Goal: Obtain resource: Obtain resource

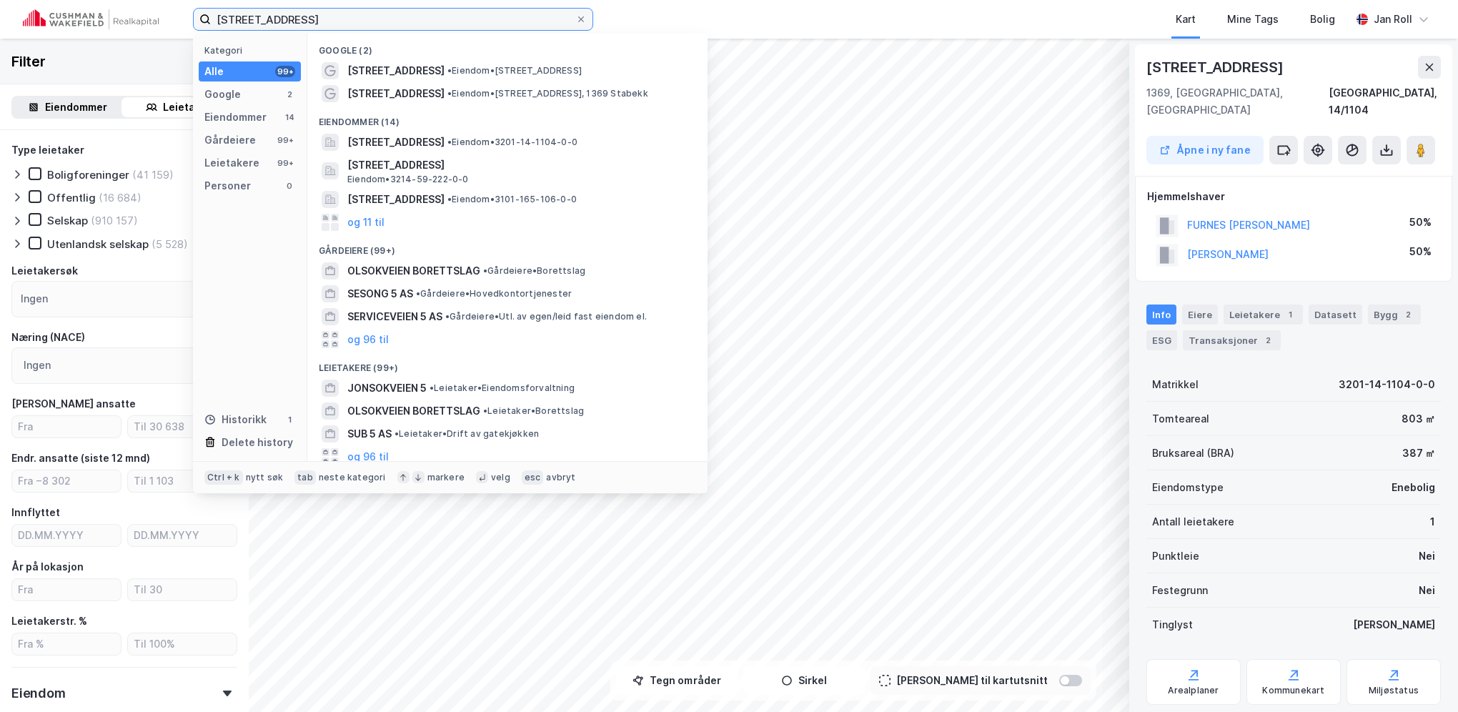
drag, startPoint x: 323, startPoint y: 20, endPoint x: 46, endPoint y: 20, distance: 277.3
click at [46, 20] on div "Jonsokveien 5 Kategori Alle 99+ Google 2 Eiendommer 14 Gårdeiere 99+ Leietakere…" at bounding box center [729, 19] width 1458 height 39
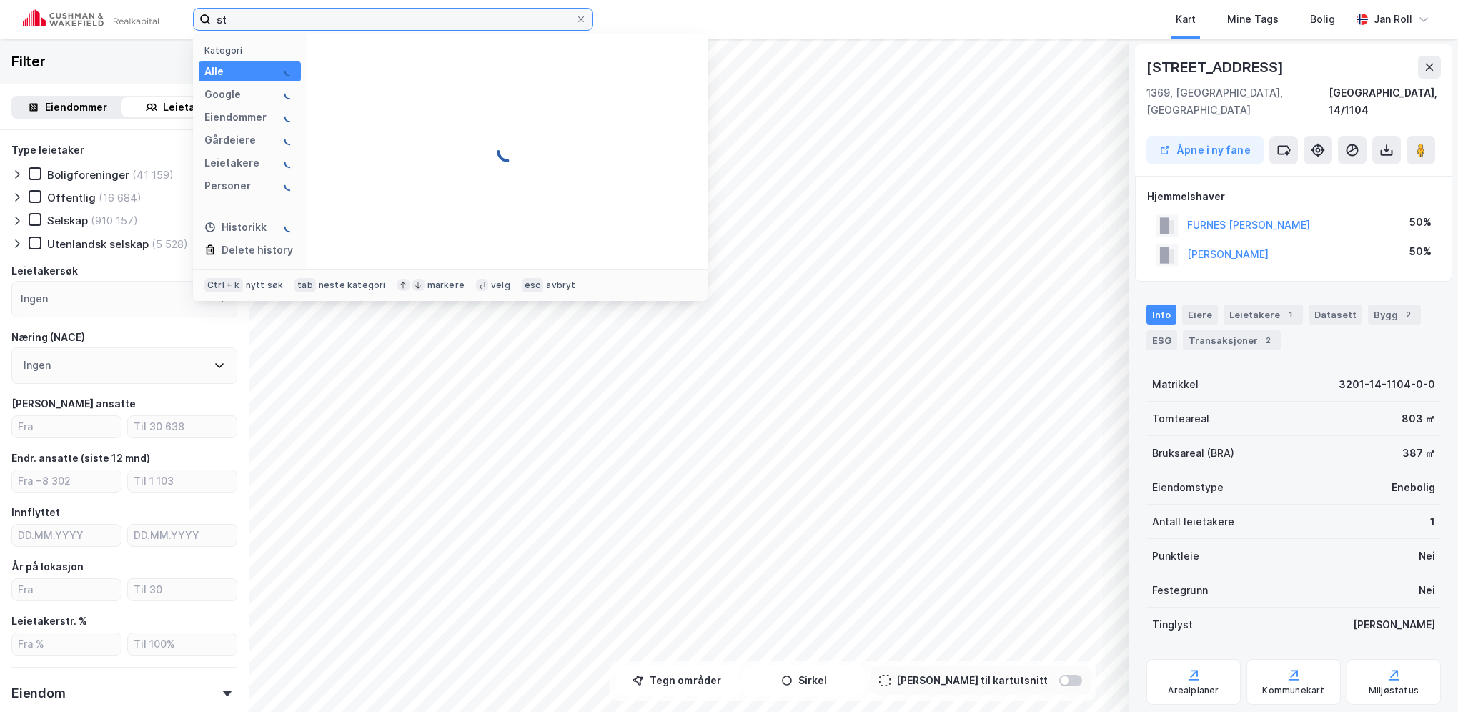
type input "s"
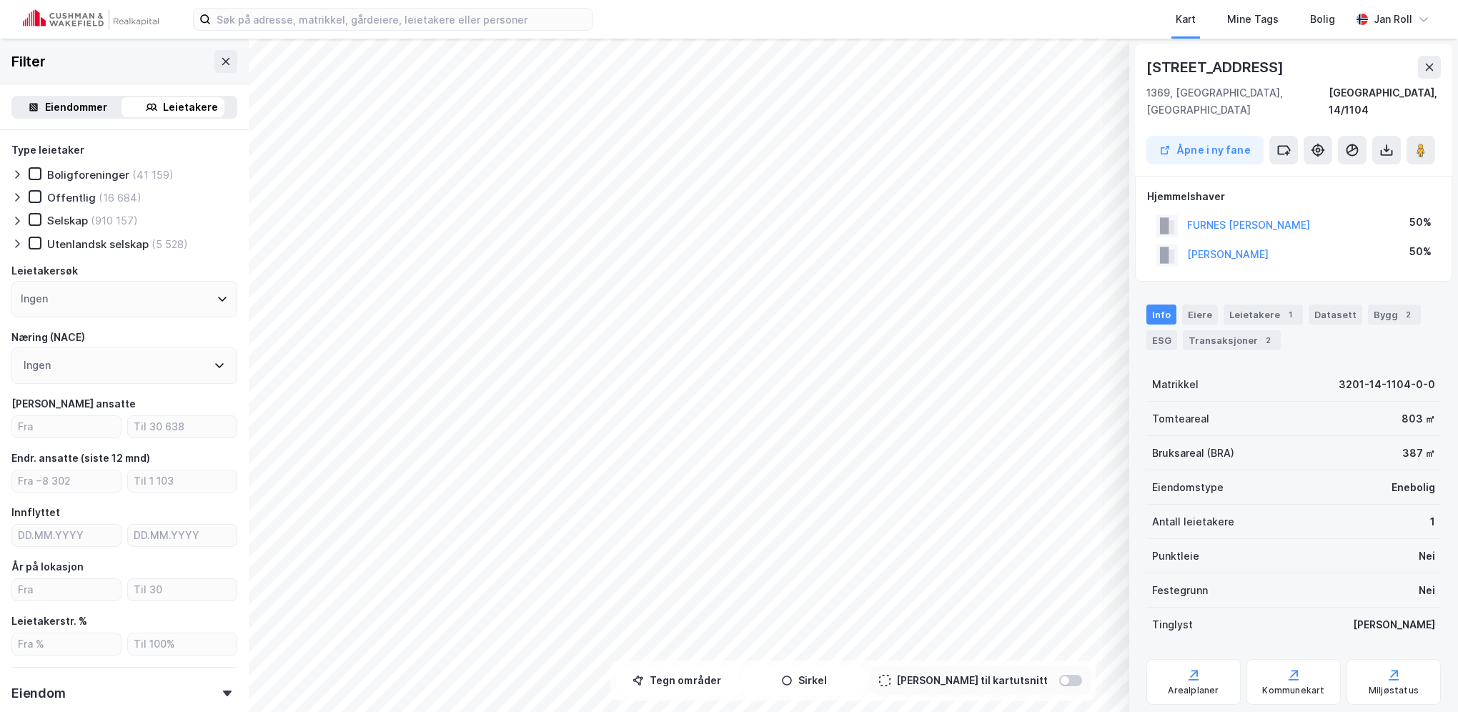
click at [180, 495] on div "© Mapbox © OpenStreetMap Improve this map © Maxar [STREET_ADDRESS] 1369, [STREE…" at bounding box center [729, 375] width 1458 height 673
click at [1427, 69] on icon at bounding box center [1430, 67] width 8 height 7
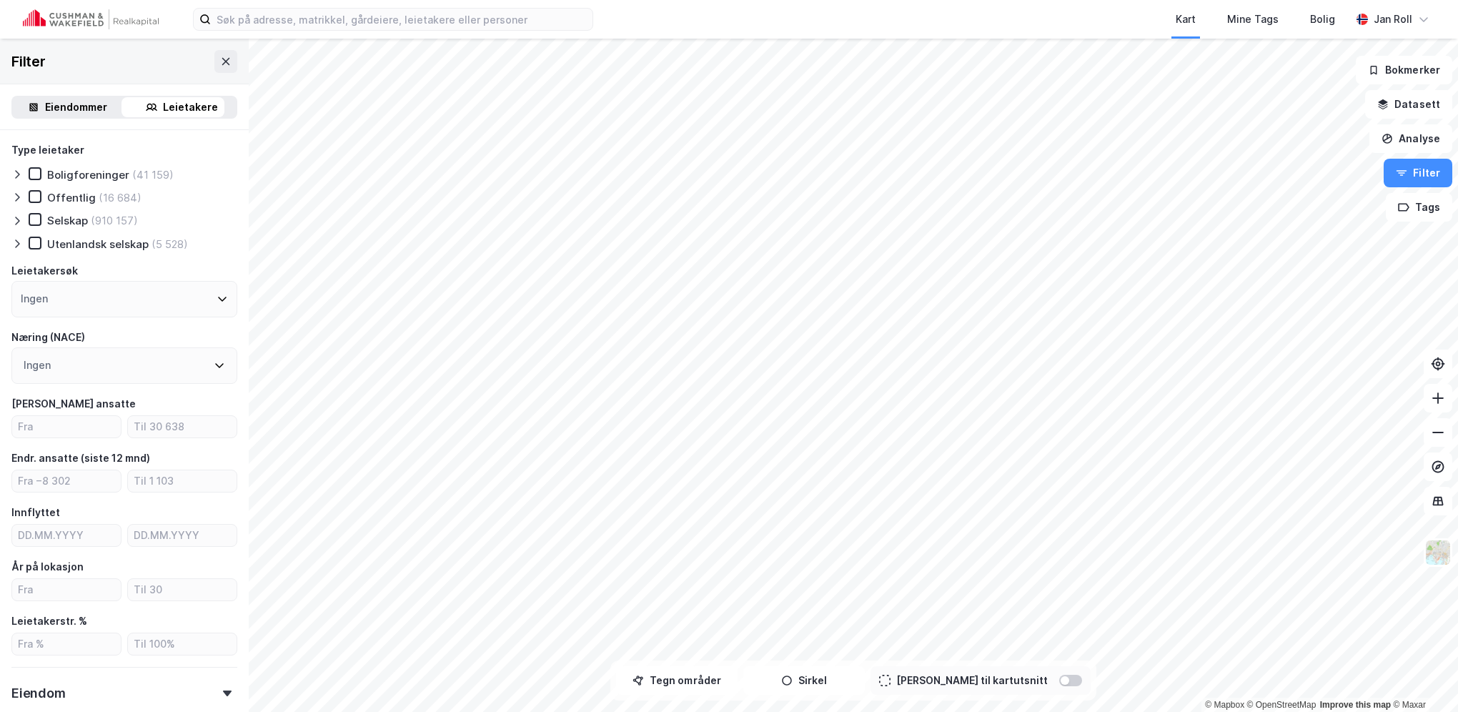
click at [194, 106] on div "Leietakere" at bounding box center [190, 107] width 55 height 17
click at [80, 422] on input "number" at bounding box center [66, 426] width 109 height 21
type input "10"
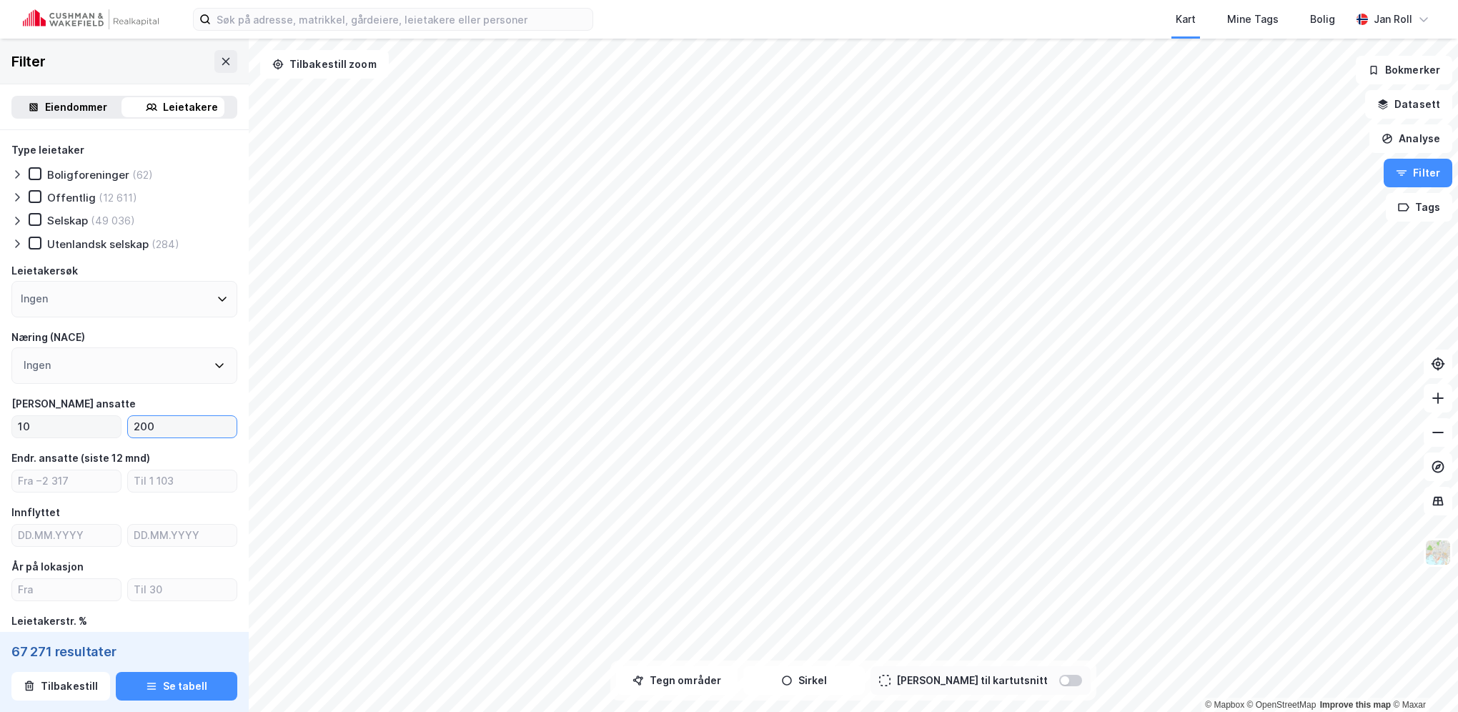
type input "200"
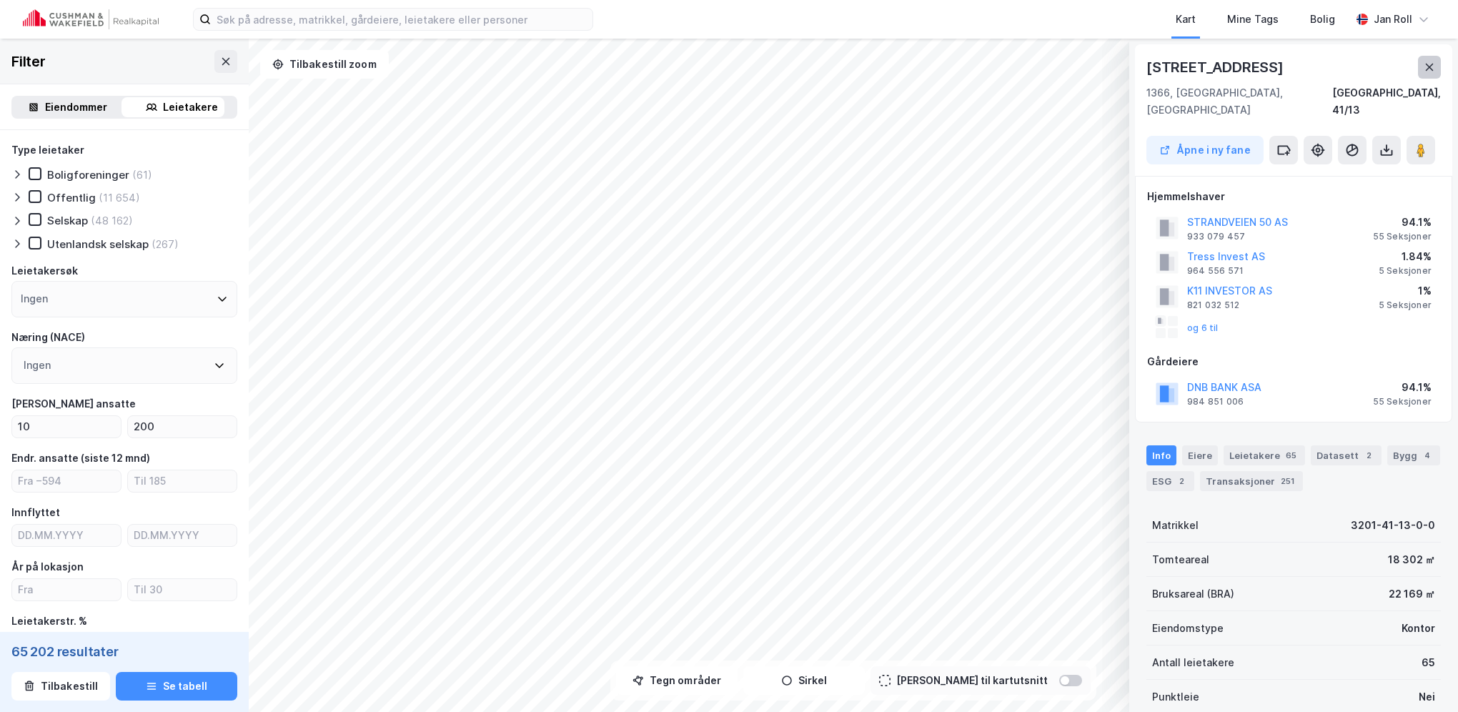
click at [1429, 62] on icon at bounding box center [1429, 66] width 11 height 11
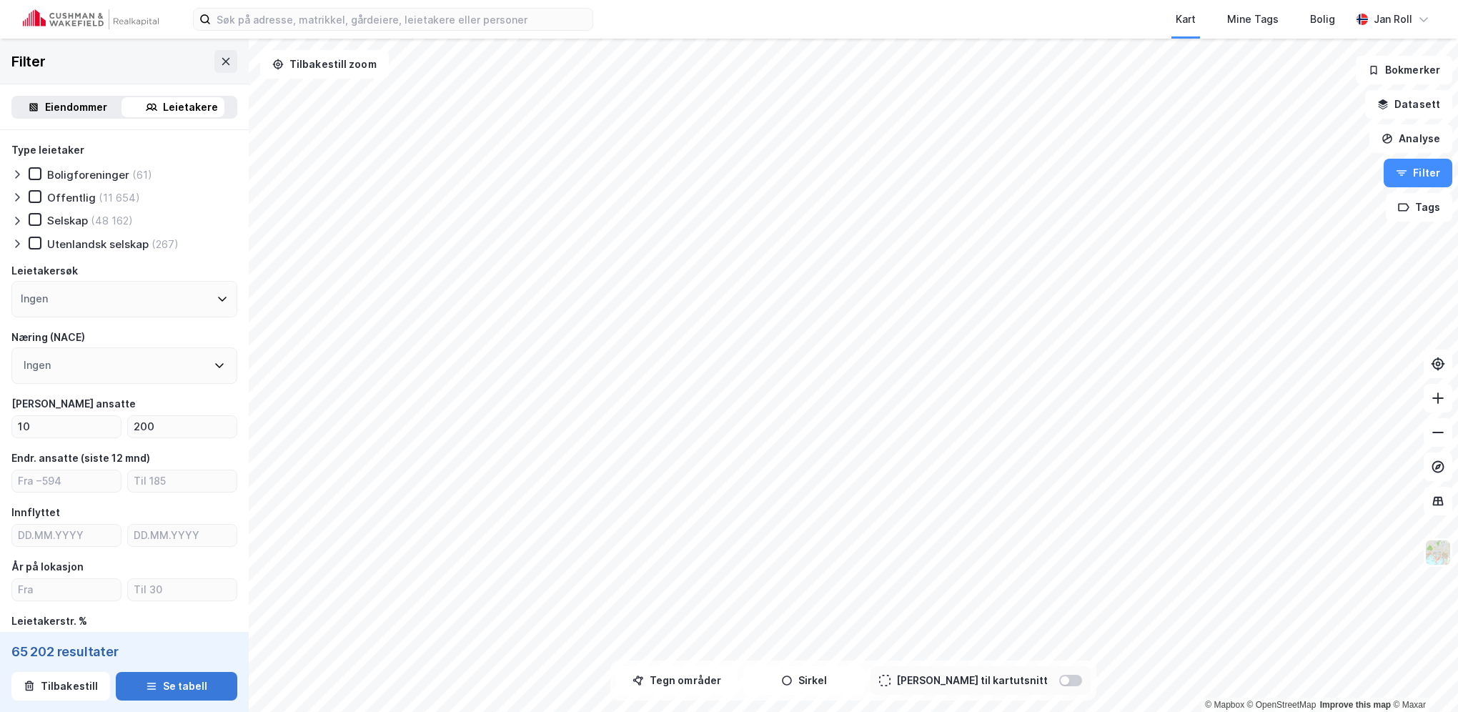
click at [192, 683] on button "Se tabell" at bounding box center [177, 686] width 122 height 29
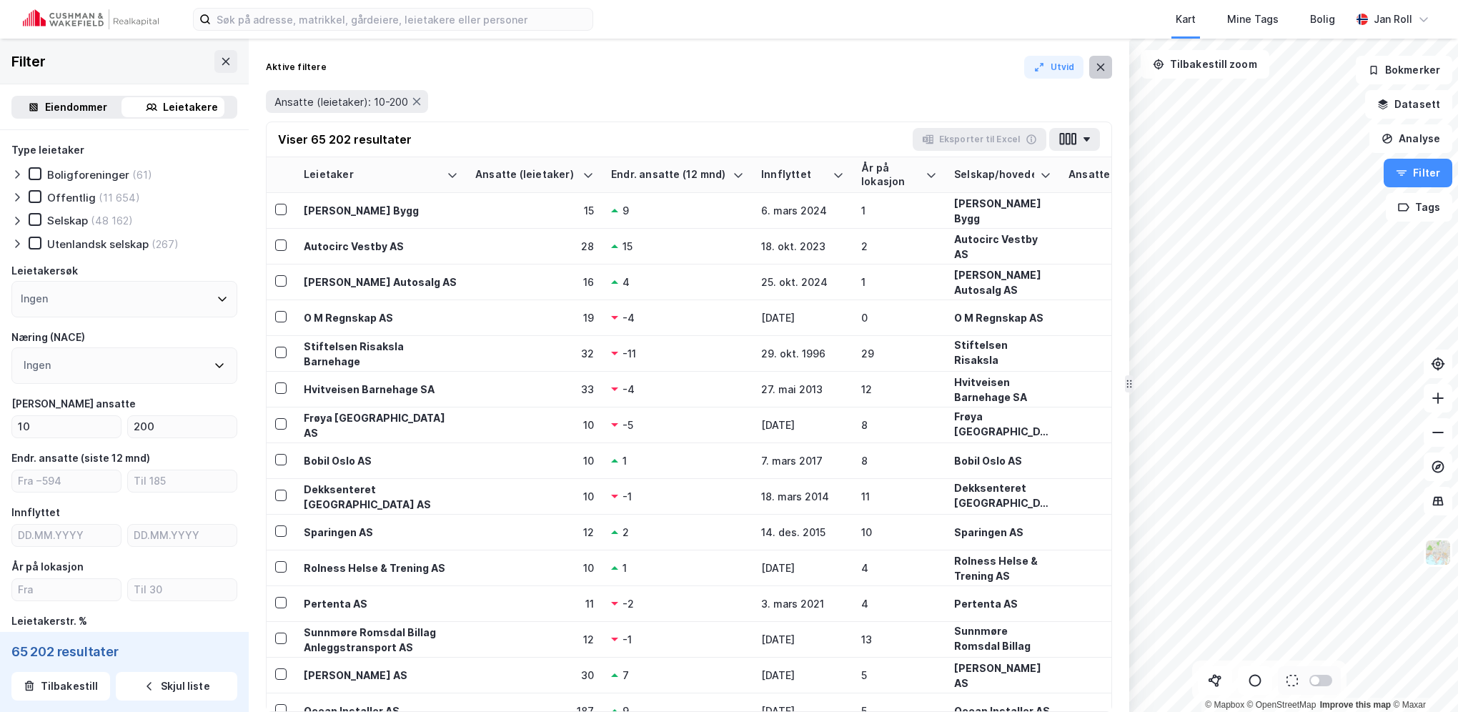
click at [1098, 66] on icon at bounding box center [1100, 66] width 11 height 11
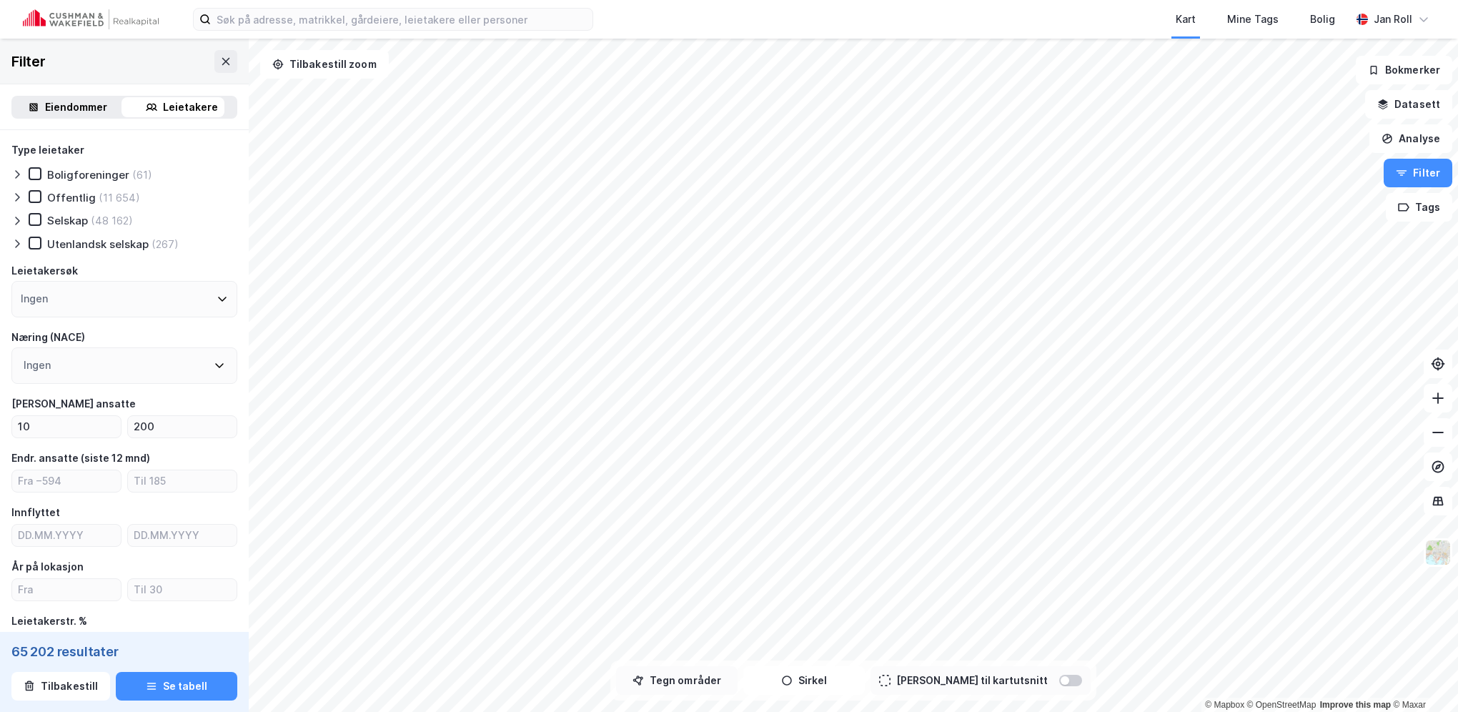
click at [693, 683] on button "Tegn områder" at bounding box center [677, 680] width 122 height 29
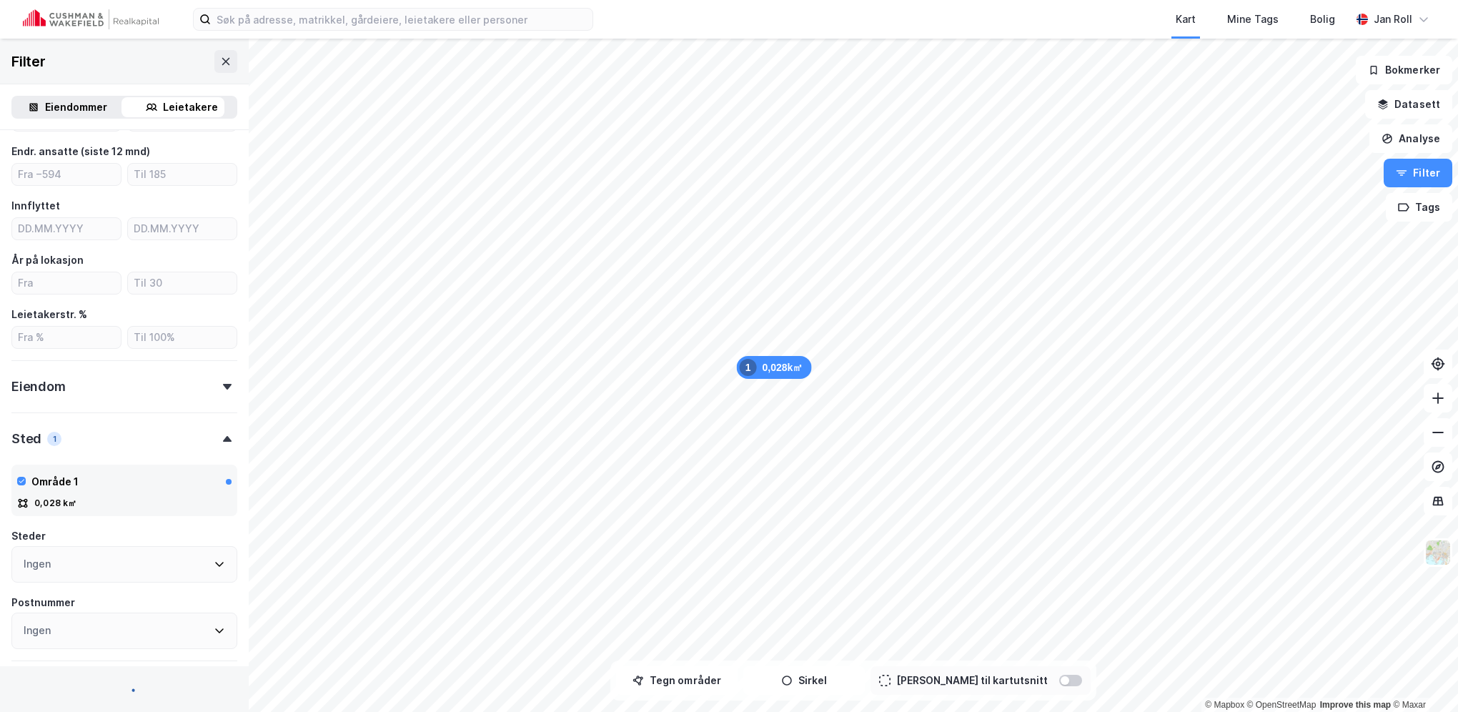
scroll to position [424, 0]
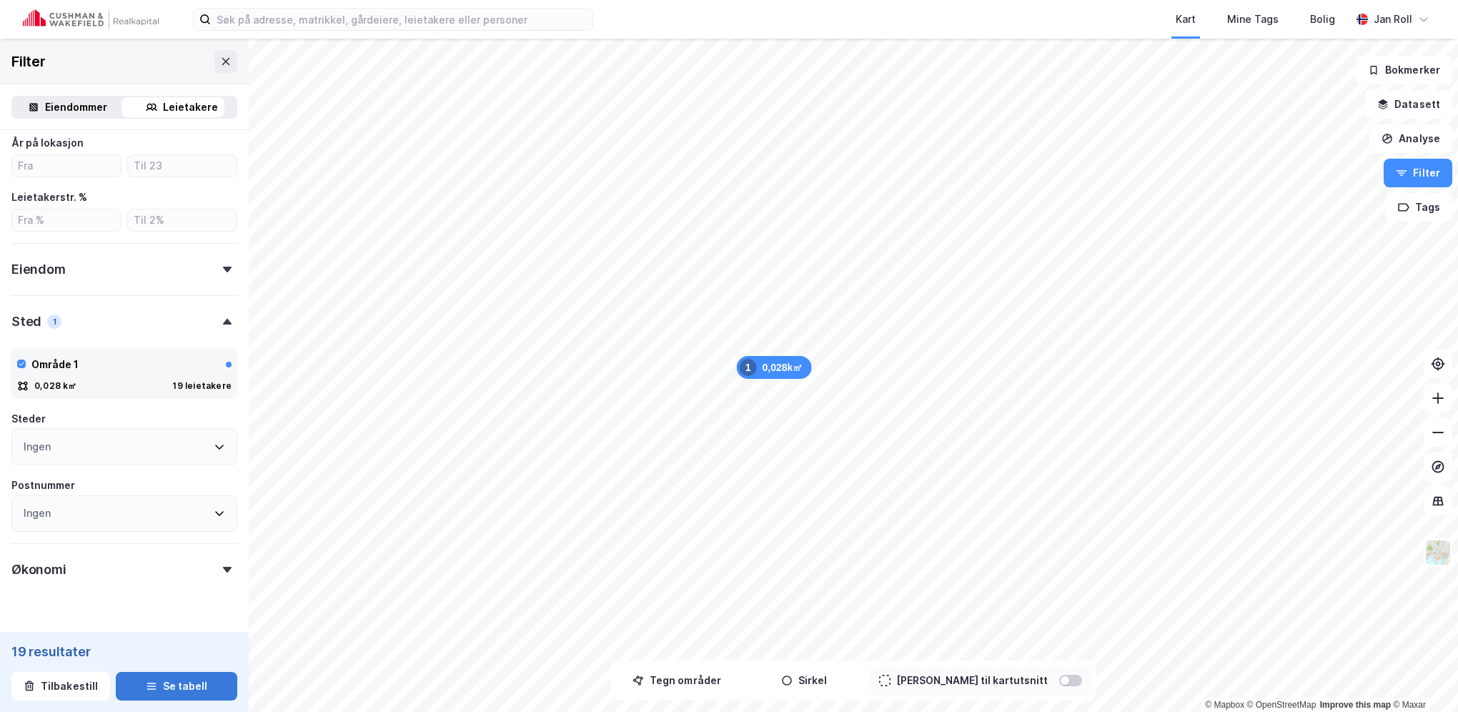
click at [184, 686] on button "Se tabell" at bounding box center [177, 686] width 122 height 29
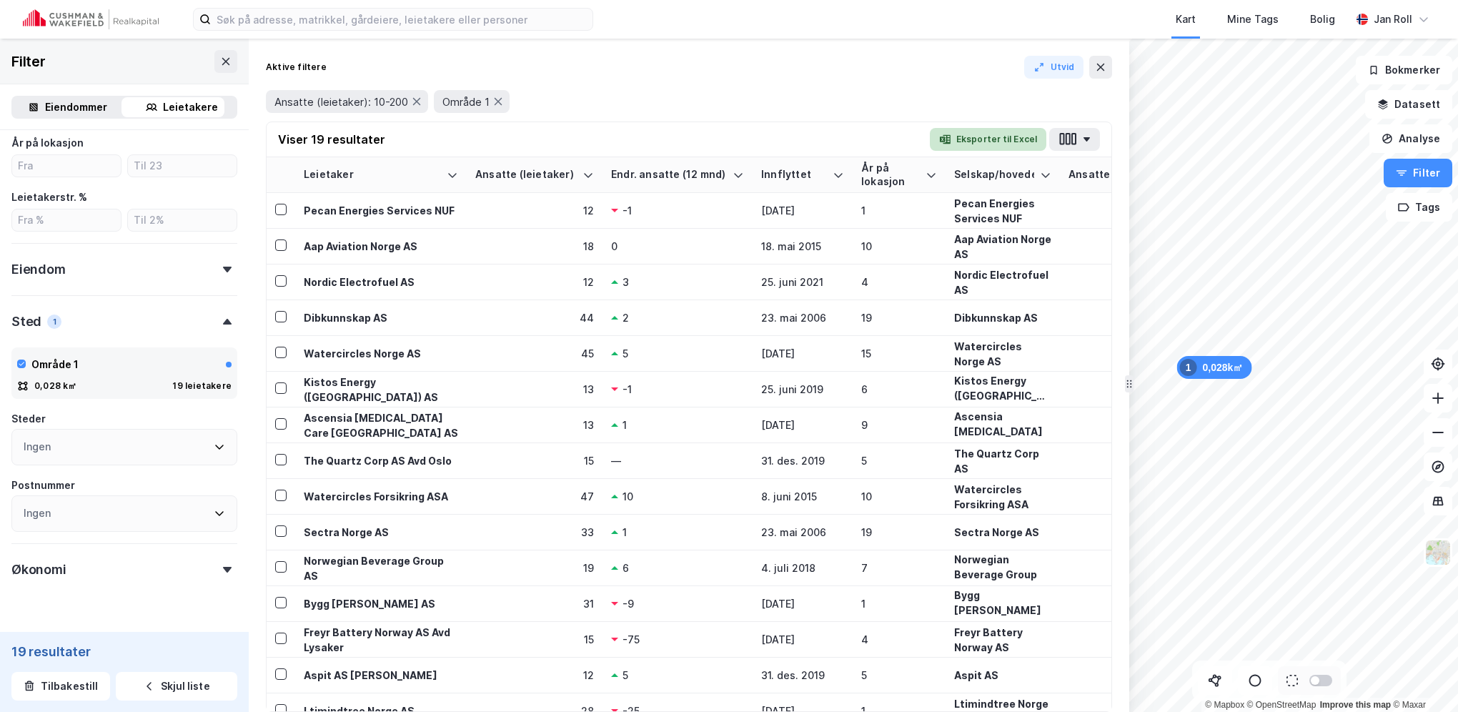
click at [998, 140] on button "Eksporter til Excel" at bounding box center [988, 139] width 116 height 23
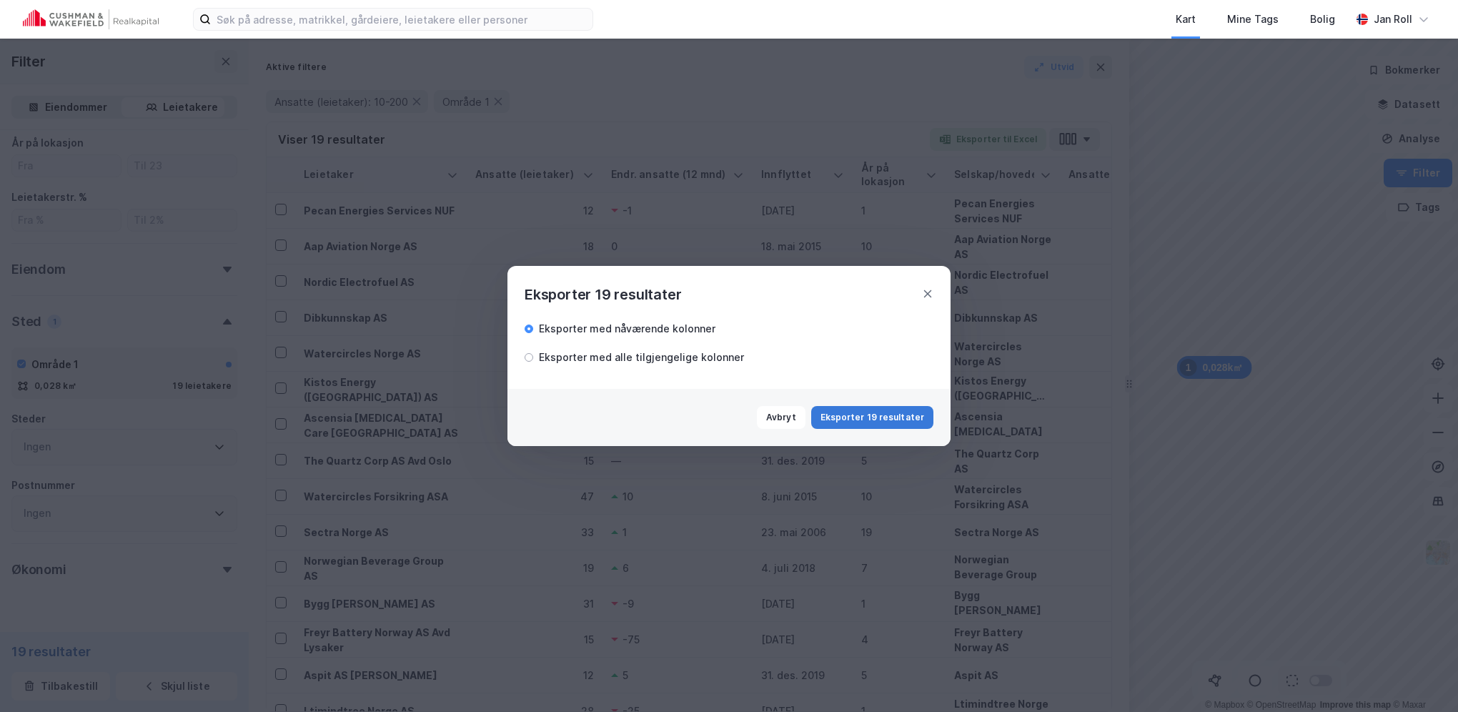
click at [883, 417] on button "Eksporter 19 resultater" at bounding box center [872, 417] width 122 height 23
